Goal: Information Seeking & Learning: Learn about a topic

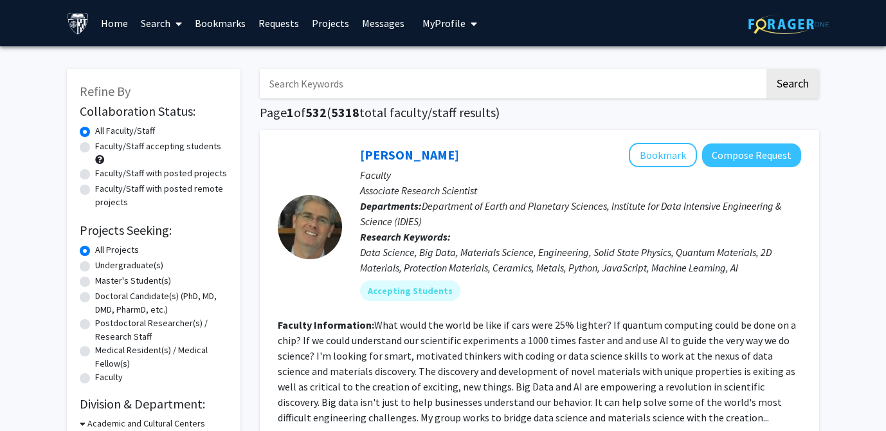
click at [167, 145] on label "Faculty/Staff accepting students" at bounding box center [158, 147] width 126 height 14
click at [104, 145] on input "Faculty/Staff accepting students" at bounding box center [99, 144] width 8 height 8
radio input "true"
click at [135, 266] on label "Undergraduate(s)" at bounding box center [129, 266] width 68 height 14
click at [104, 266] on input "Undergraduate(s)" at bounding box center [99, 263] width 8 height 8
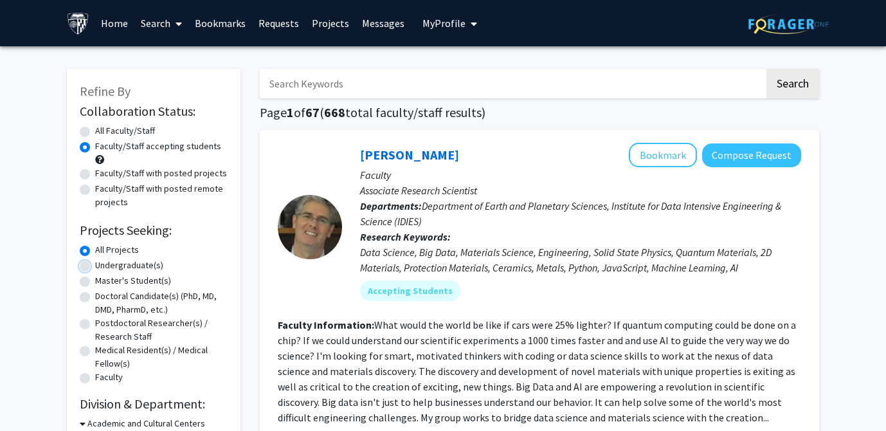
radio input "true"
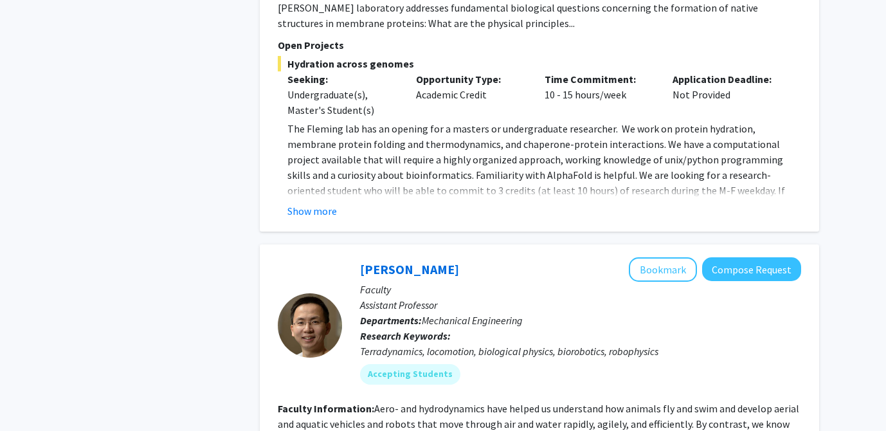
scroll to position [2419, 0]
click at [320, 204] on button "Show more" at bounding box center [313, 211] width 50 height 15
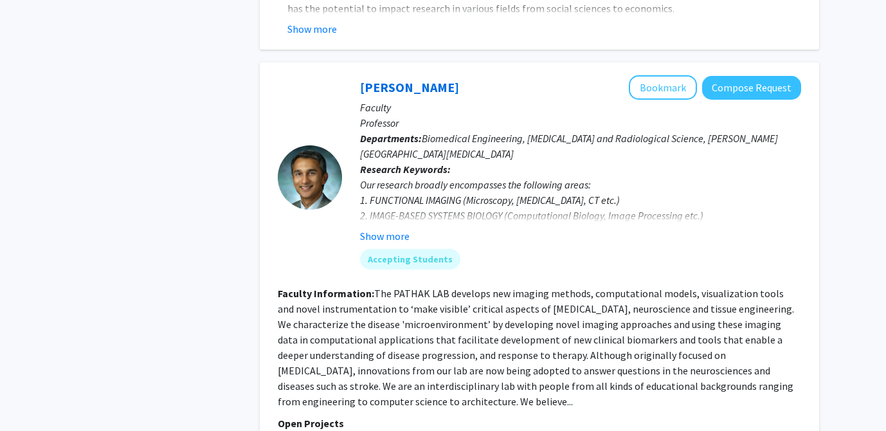
scroll to position [3778, 0]
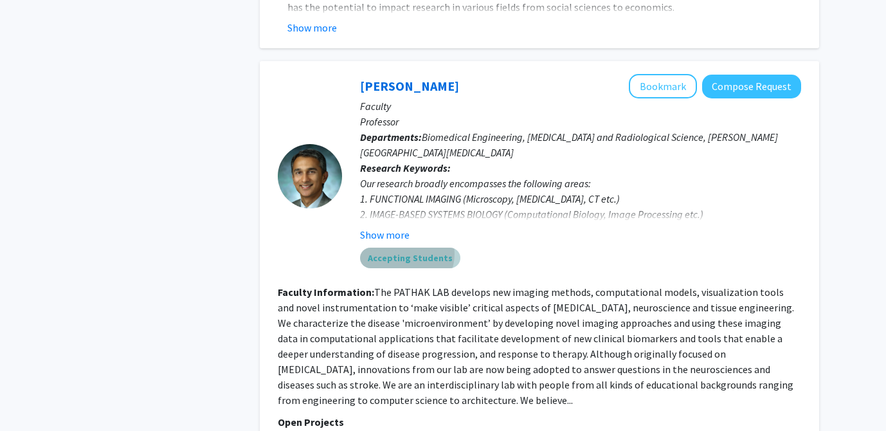
click at [407, 248] on mat-chip "Accepting Students" at bounding box center [410, 258] width 100 height 21
click at [398, 227] on button "Show more" at bounding box center [385, 234] width 50 height 15
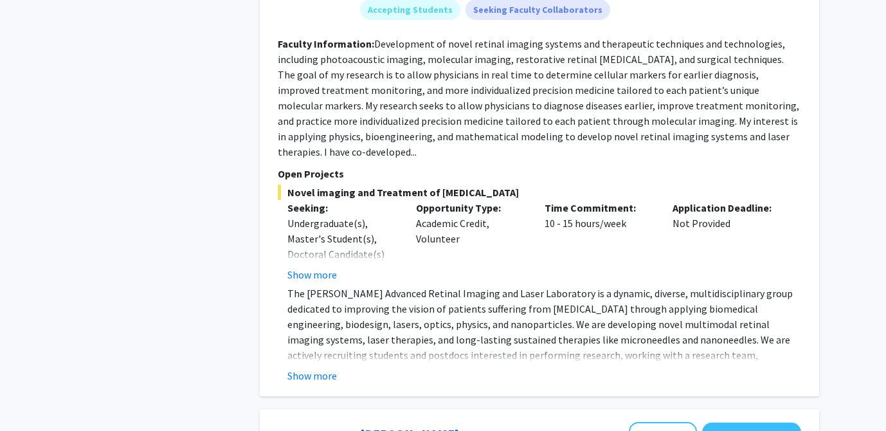
scroll to position [4593, 0]
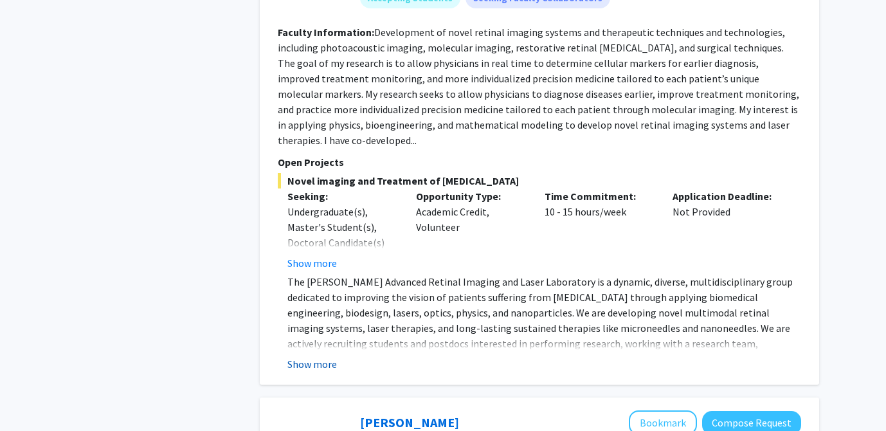
click at [324, 356] on button "Show more" at bounding box center [313, 363] width 50 height 15
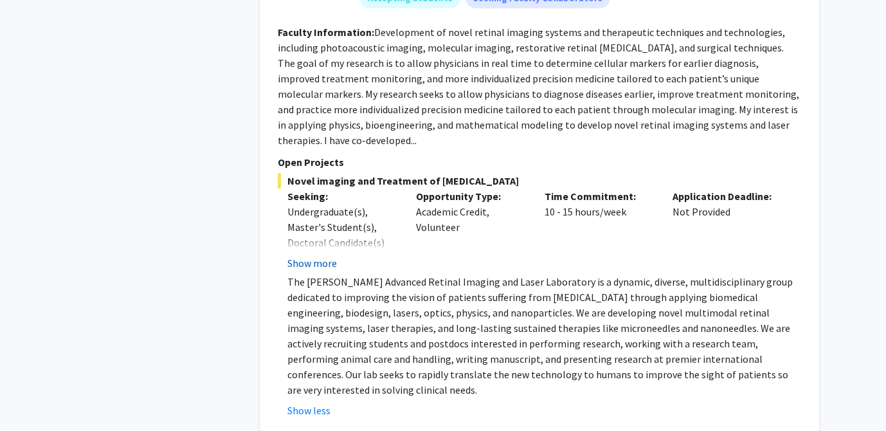
click at [316, 255] on button "Show more" at bounding box center [313, 262] width 50 height 15
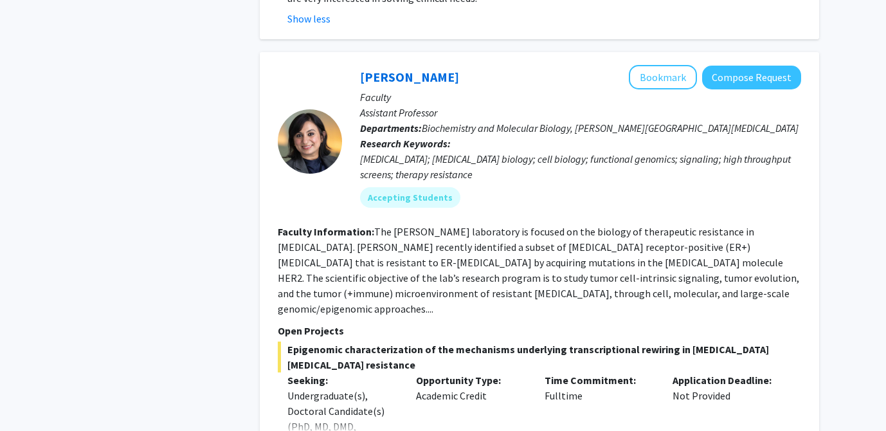
scroll to position [5093, 0]
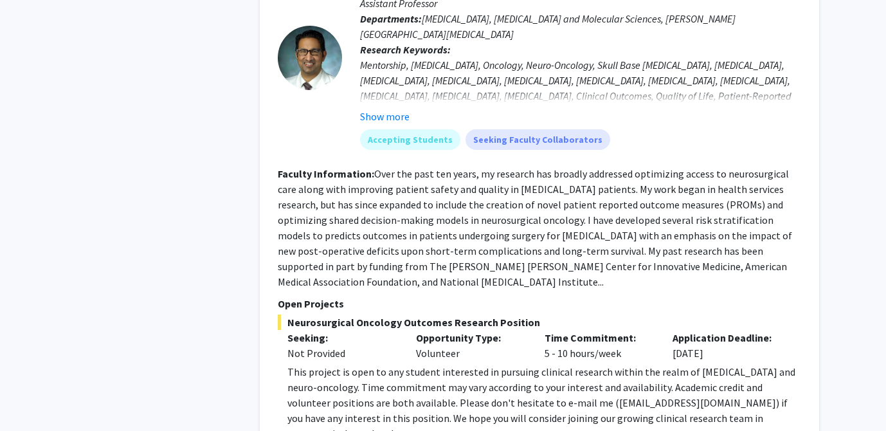
scroll to position [5805, 0]
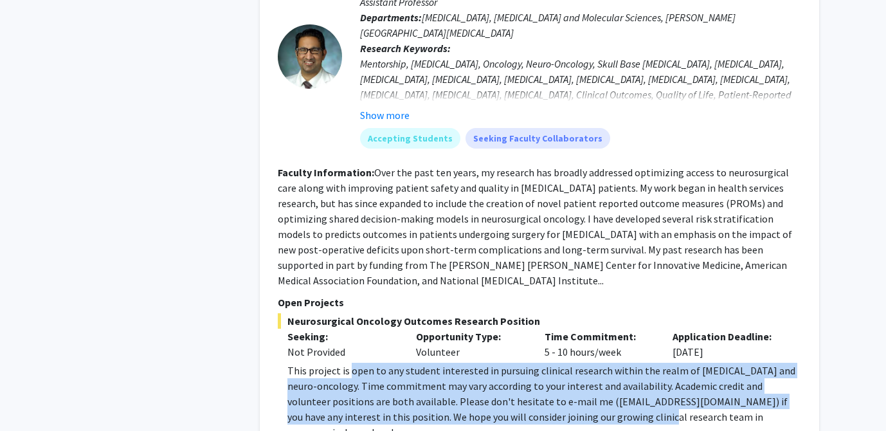
drag, startPoint x: 351, startPoint y: 194, endPoint x: 600, endPoint y: 245, distance: 254.2
click at [600, 363] on div "This project is open to any student interested in pursuing clinical research wi…" at bounding box center [545, 401] width 514 height 77
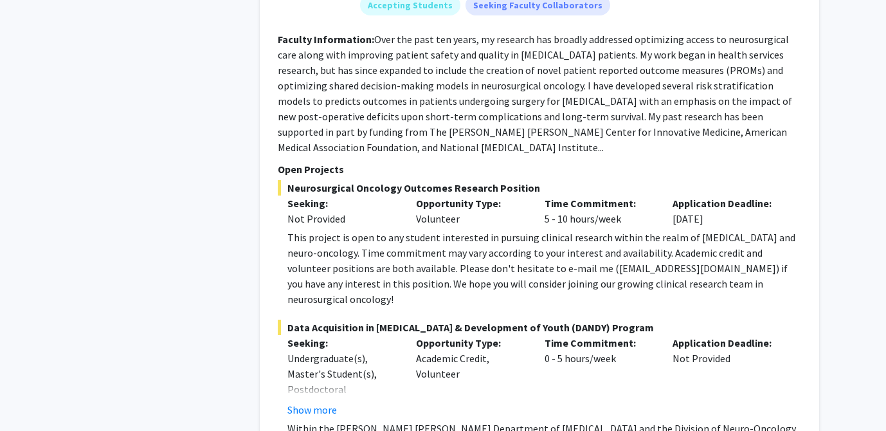
scroll to position [5941, 0]
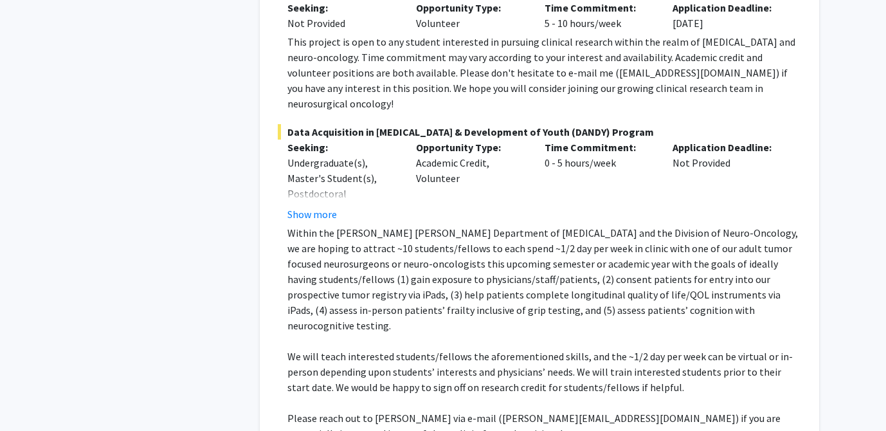
scroll to position [6134, 0]
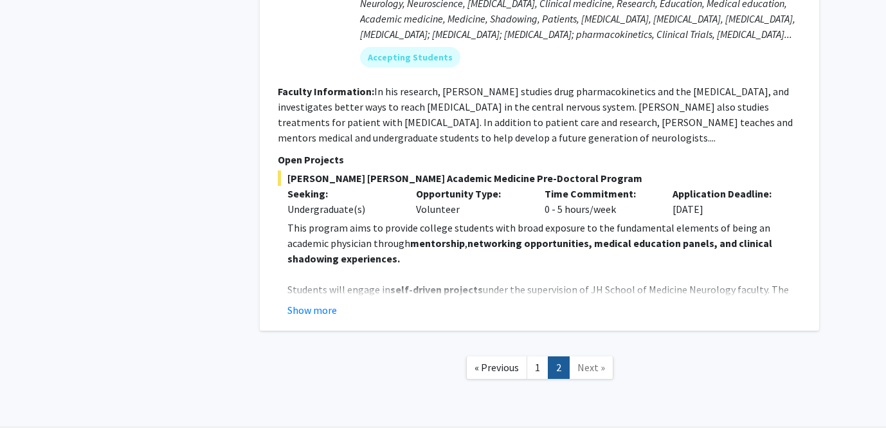
scroll to position [1208, 0]
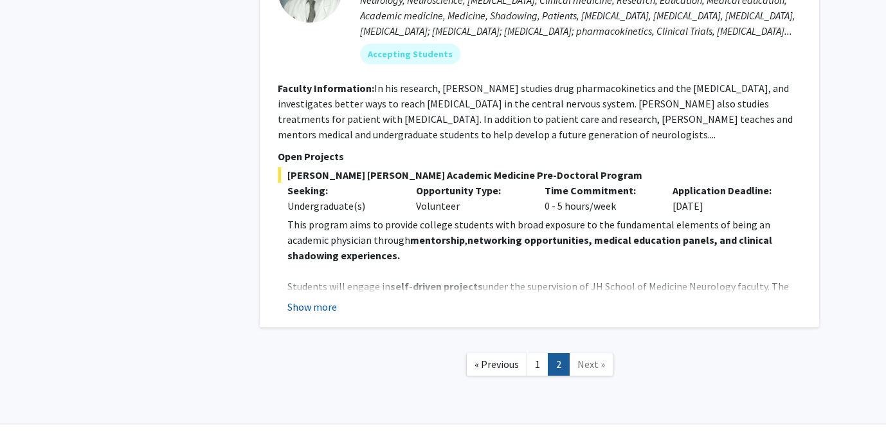
click at [304, 299] on button "Show more" at bounding box center [313, 306] width 50 height 15
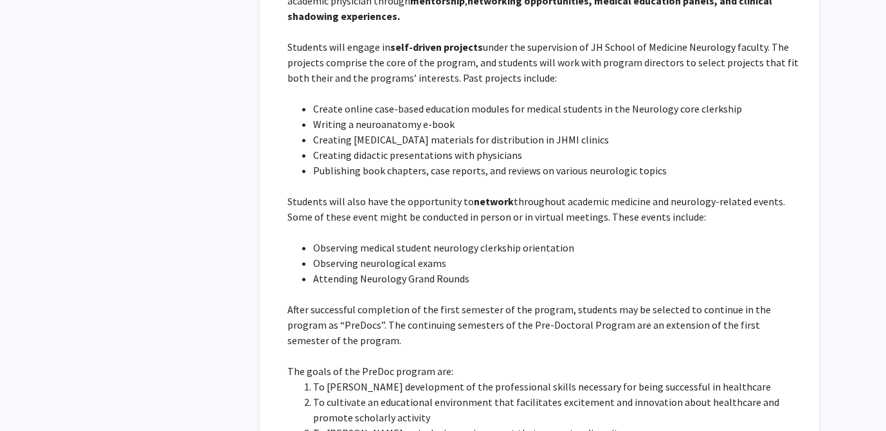
scroll to position [951, 0]
